Goal: Information Seeking & Learning: Find specific fact

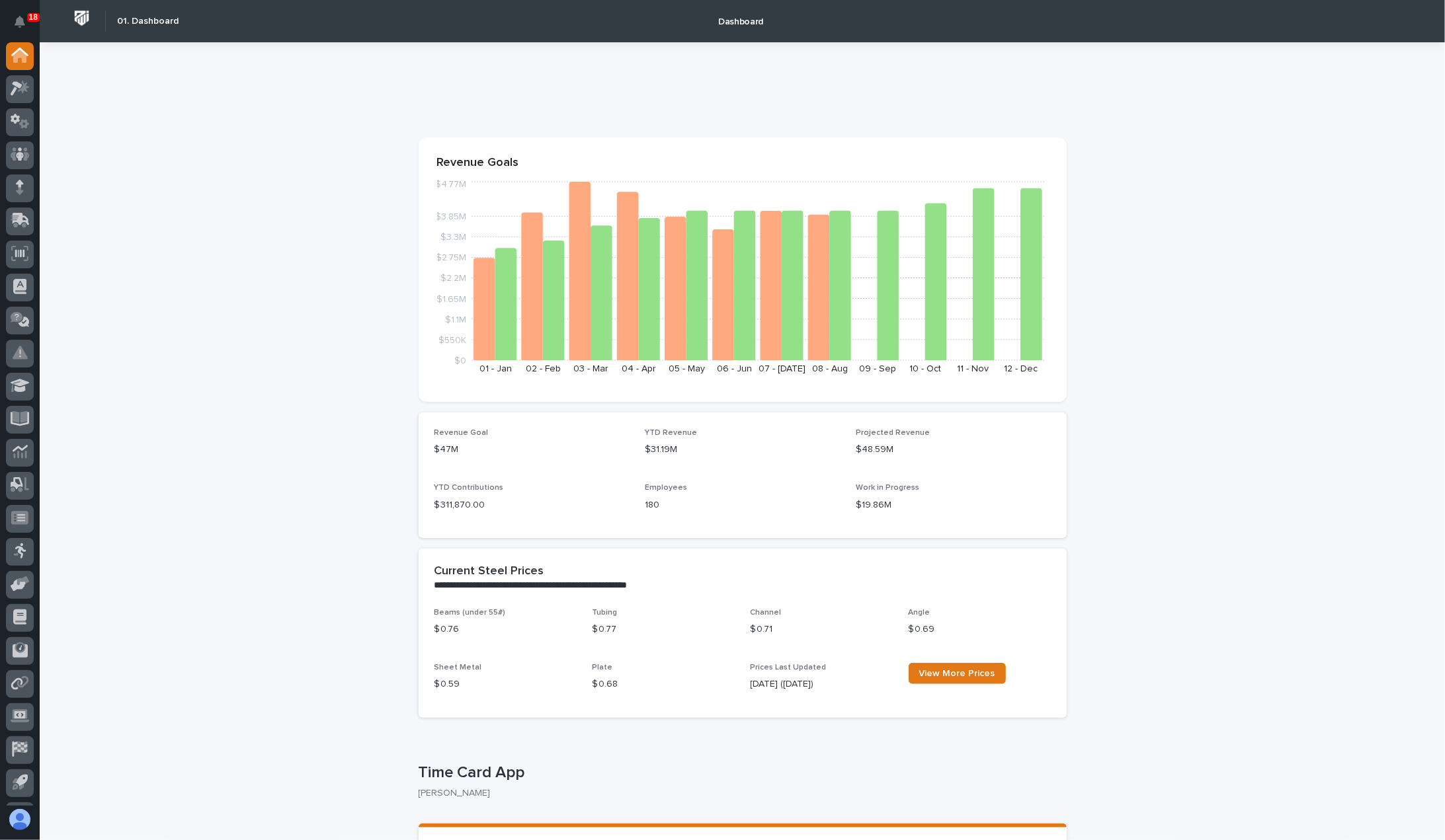
click at [4, 90] on div at bounding box center [20, 423] width 40 height 763
click at [9, 88] on div at bounding box center [19, 89] width 28 height 28
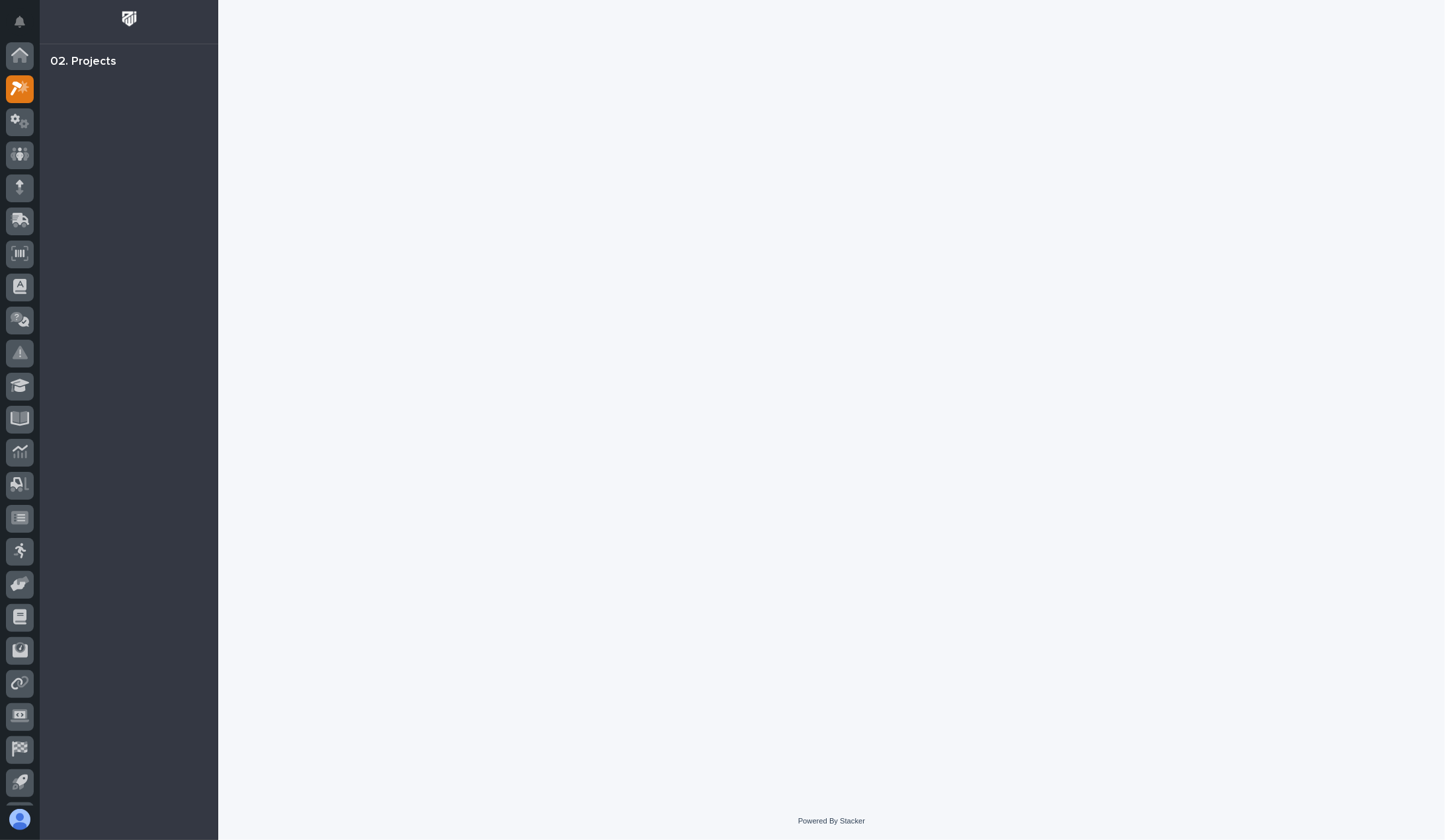
scroll to position [29, 0]
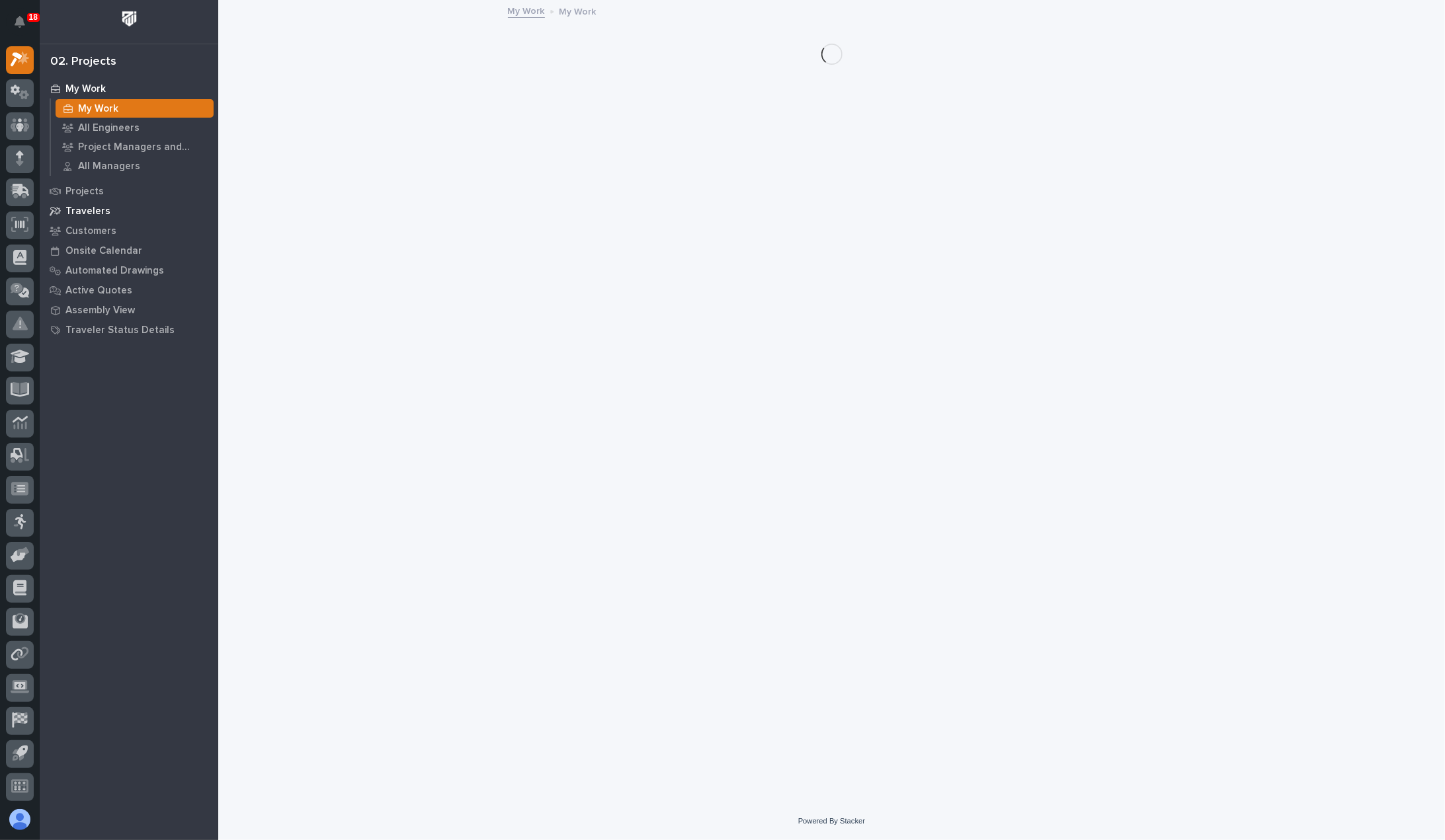
click at [74, 209] on p "Travelers" at bounding box center [88, 212] width 45 height 12
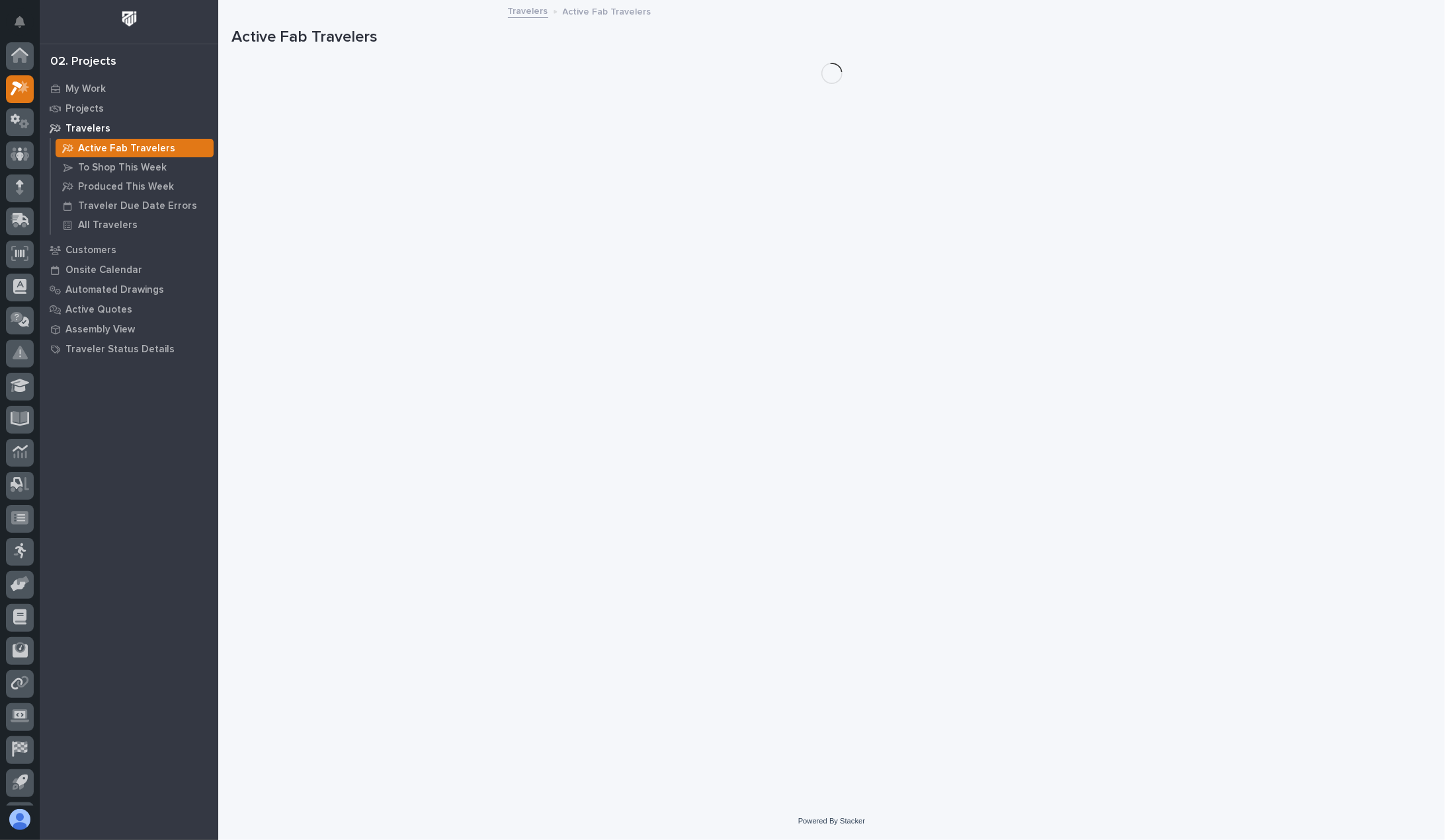
scroll to position [29, 0]
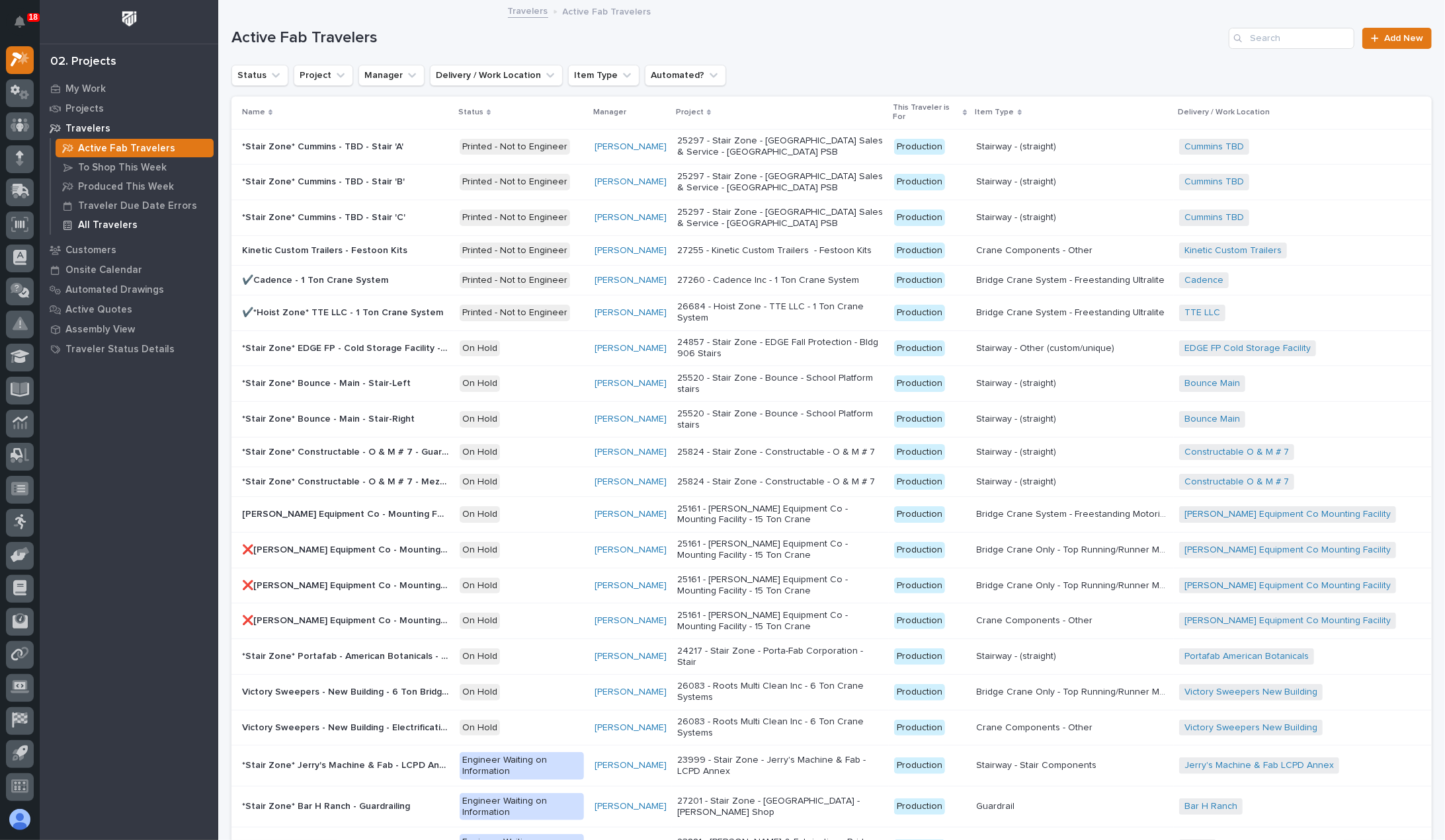
click at [114, 228] on p "All Travelers" at bounding box center [107, 225] width 59 height 12
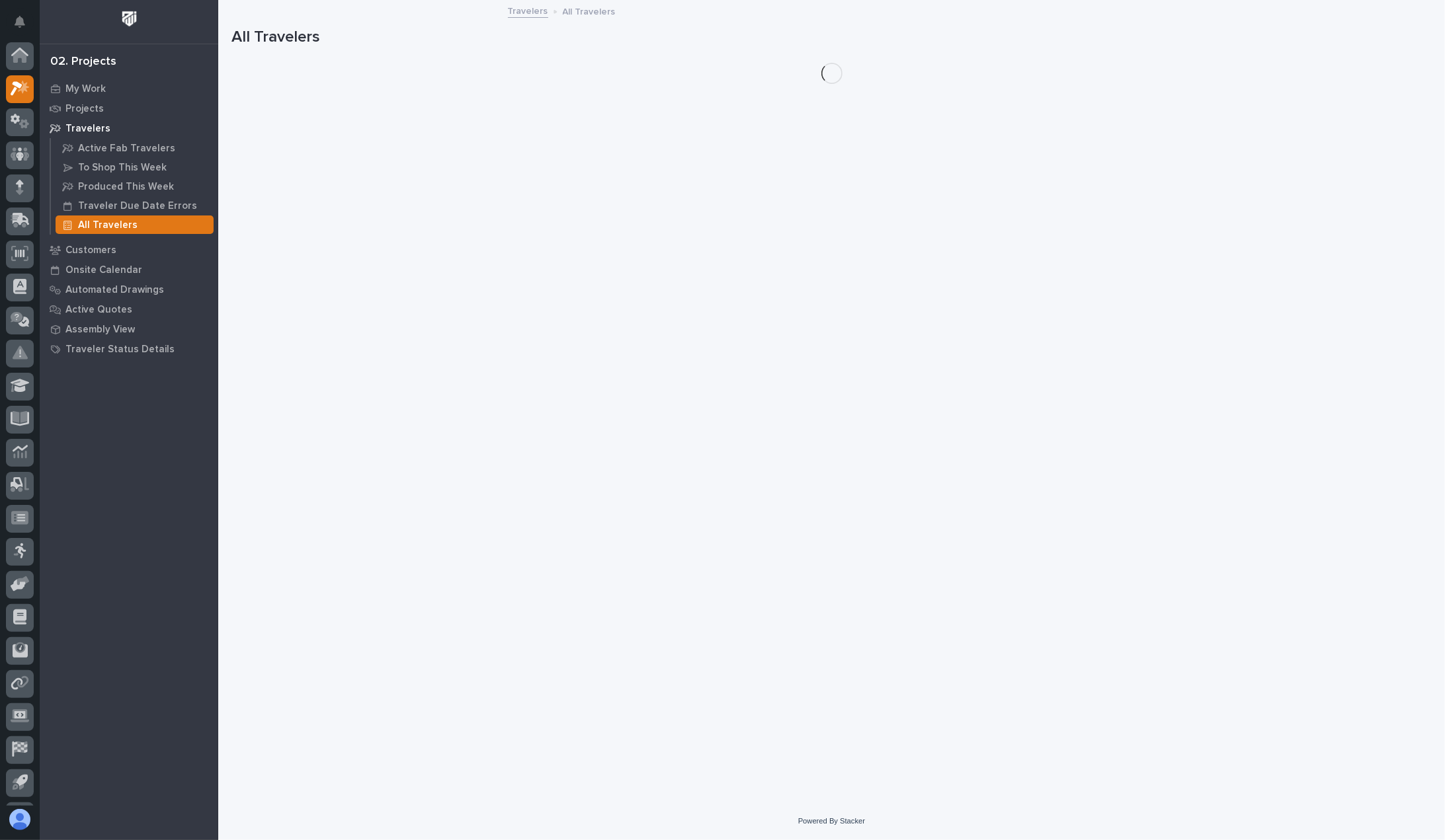
scroll to position [29, 0]
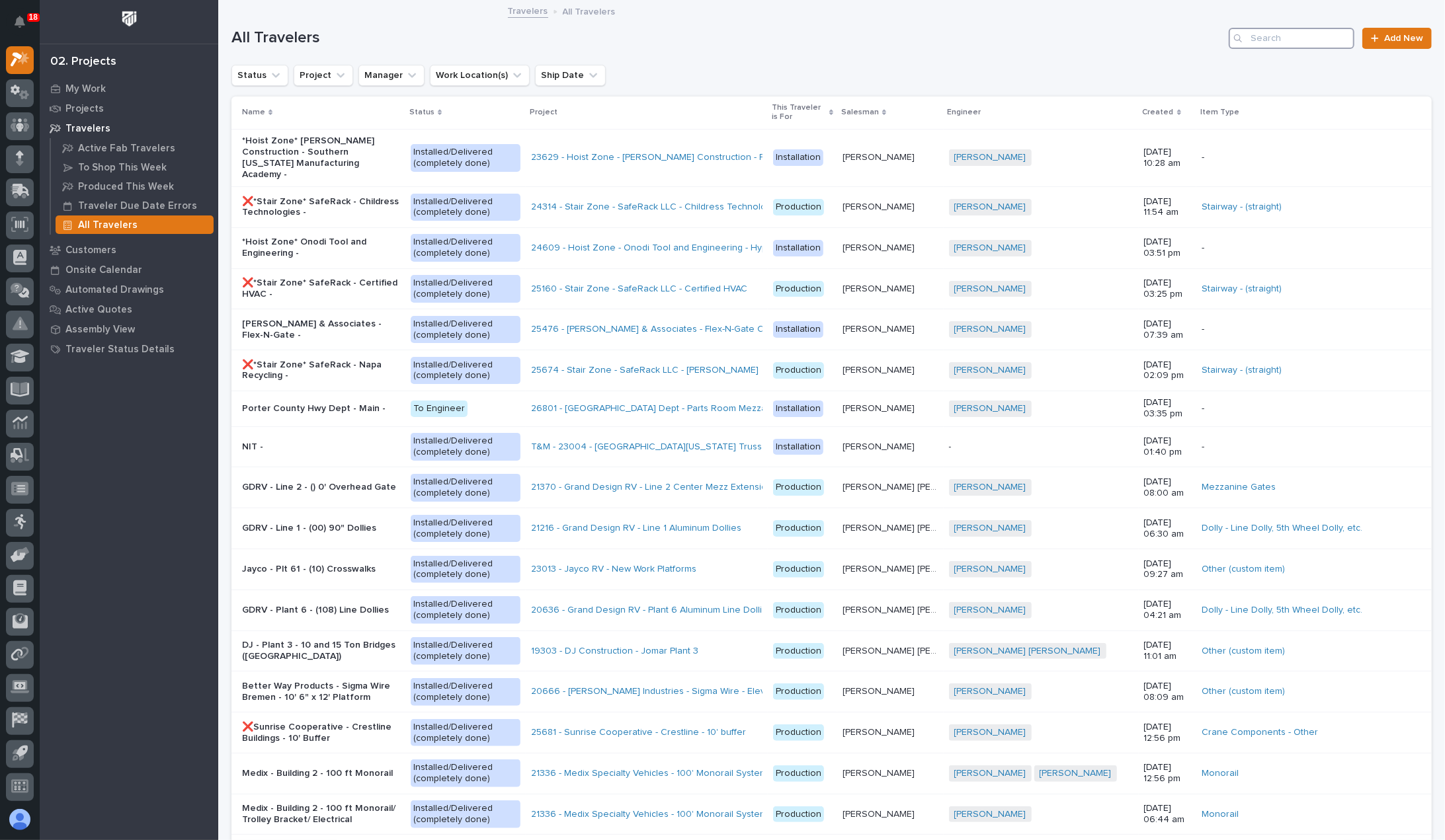
click at [1253, 43] on input "Search" at bounding box center [1292, 38] width 125 height 21
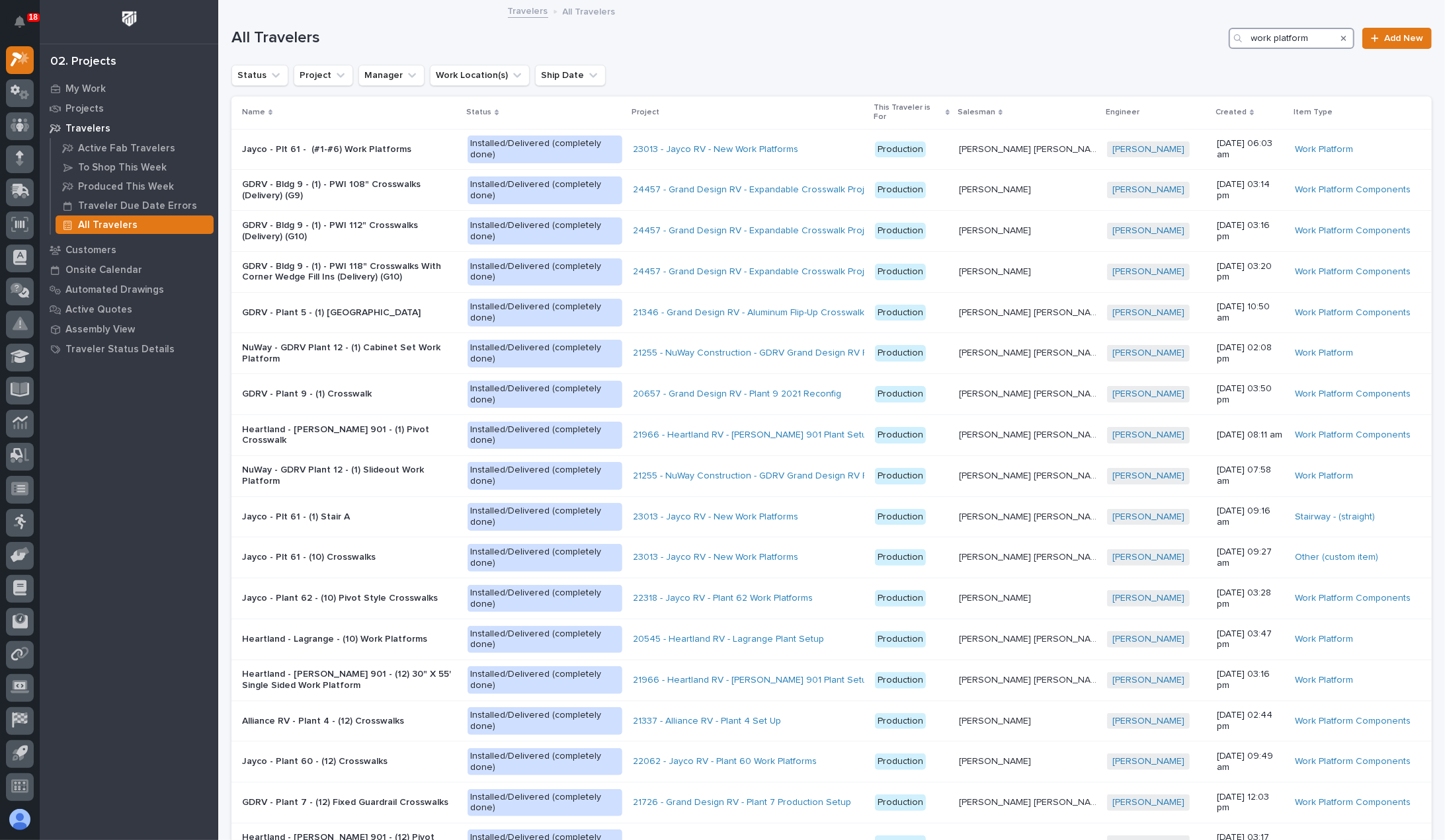
type input "work platform"
click at [1215, 114] on p "Created" at bounding box center [1231, 113] width 31 height 14
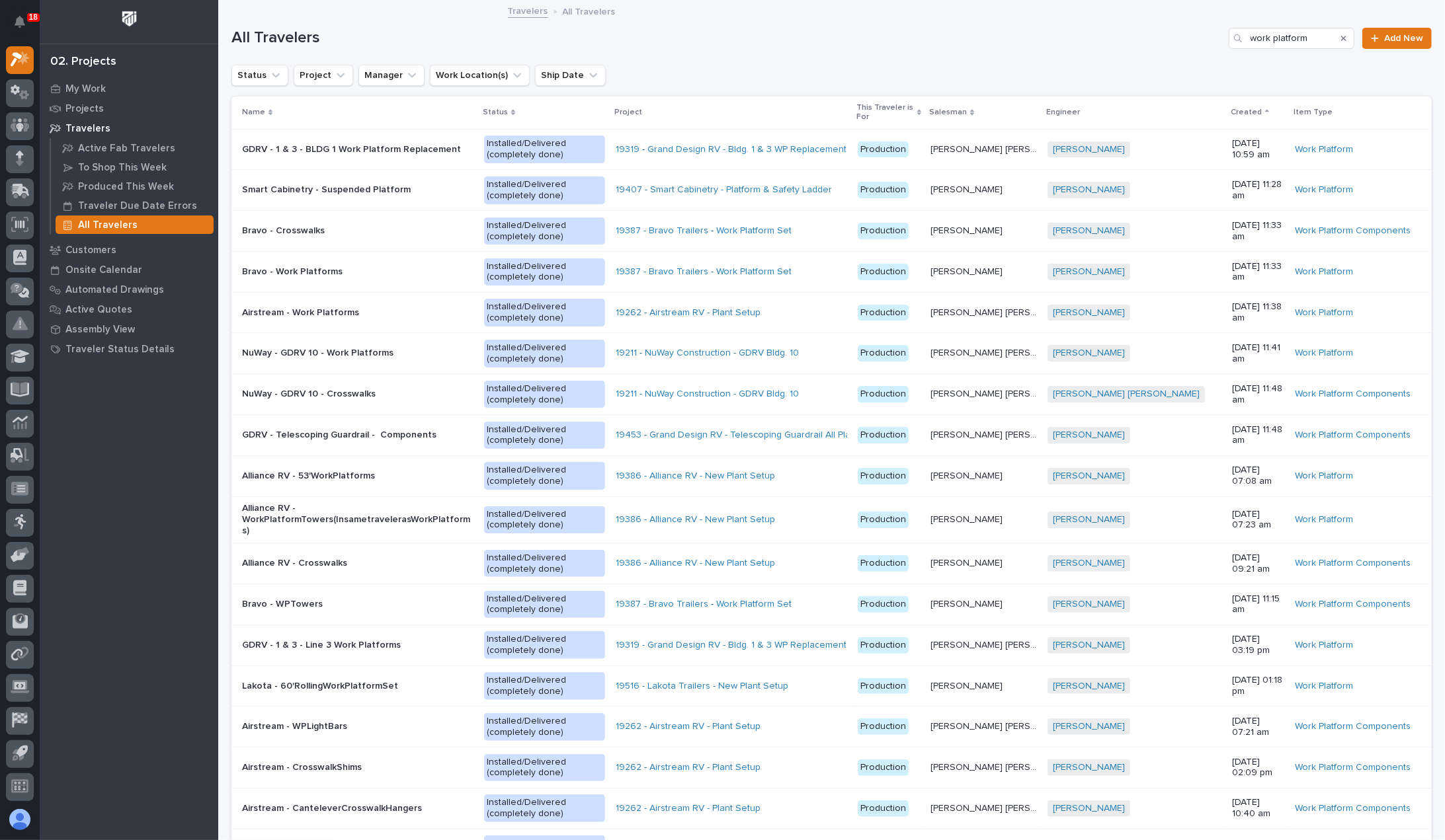
click at [1230, 114] on p "Created" at bounding box center [1246, 113] width 31 height 14
